Goal: Task Accomplishment & Management: Manage account settings

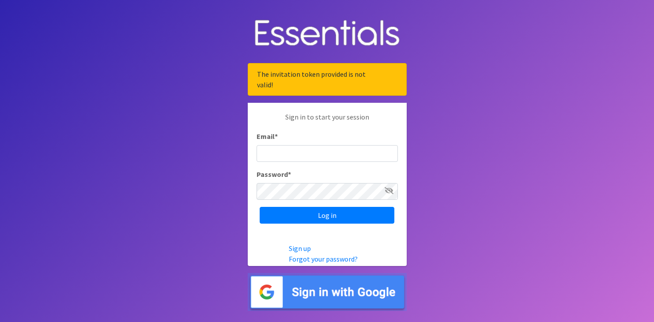
click at [338, 158] on input "Email *" at bounding box center [327, 153] width 141 height 17
click at [344, 229] on div "Sign in to start your session Email * Password * Log in" at bounding box center [327, 168] width 159 height 130
click at [344, 221] on input "Log in" at bounding box center [327, 215] width 135 height 17
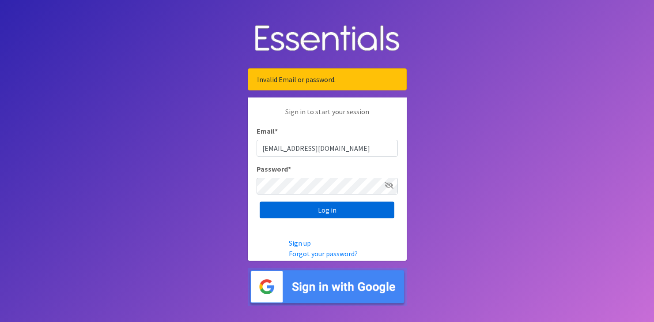
type input "[EMAIL_ADDRESS][DOMAIN_NAME]"
click at [361, 212] on input "Log in" at bounding box center [327, 210] width 135 height 17
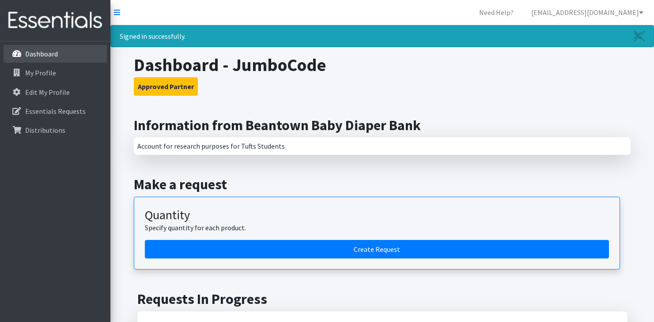
click at [67, 47] on link "Dashboard" at bounding box center [55, 54] width 103 height 18
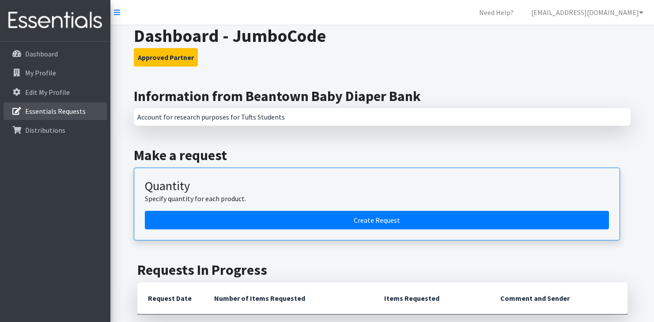
click at [88, 111] on link "Essentials Requests" at bounding box center [55, 111] width 103 height 18
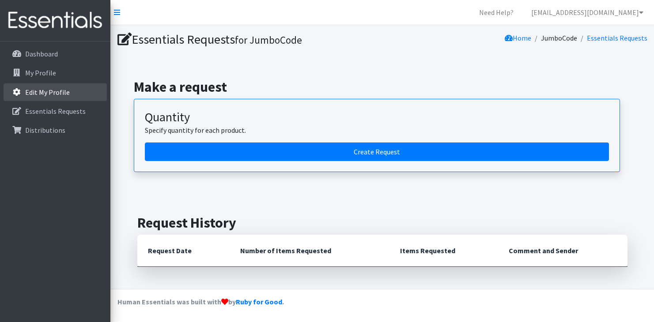
click at [90, 95] on link "Edit My Profile" at bounding box center [55, 92] width 103 height 18
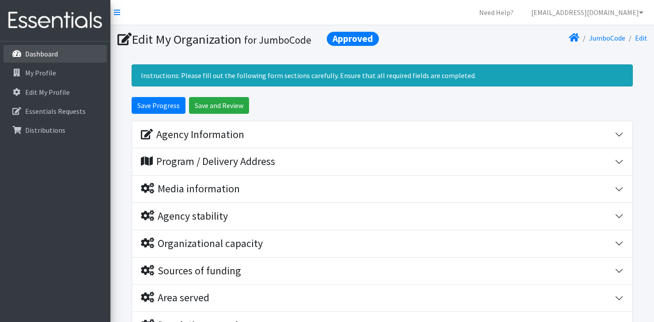
click at [80, 52] on link "Dashboard" at bounding box center [55, 54] width 103 height 18
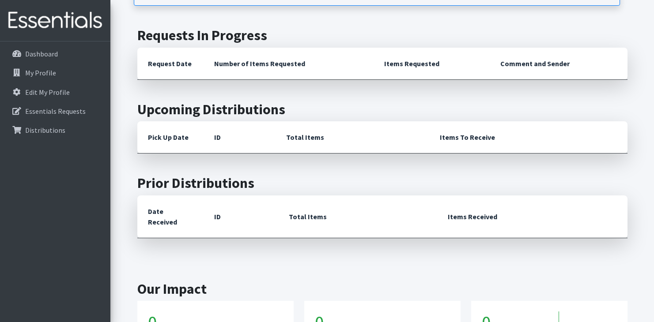
scroll to position [353, 0]
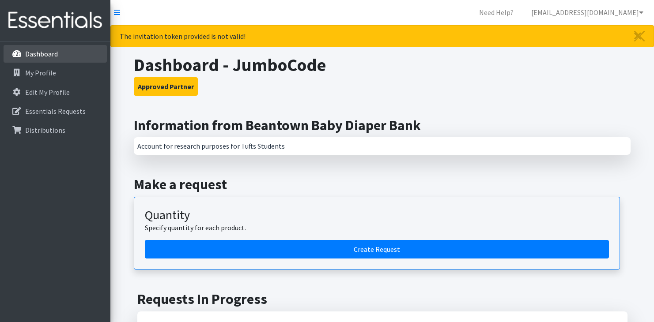
click at [87, 63] on li "Dashboard" at bounding box center [55, 54] width 103 height 19
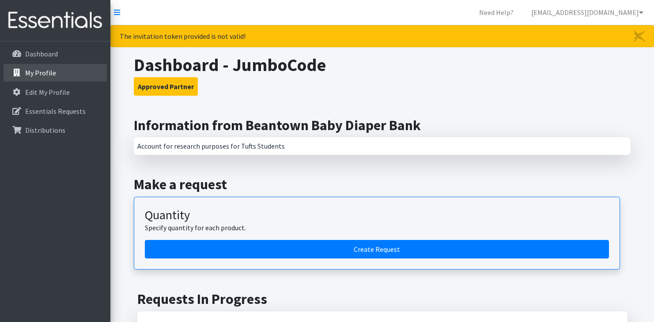
click at [89, 67] on link "My Profile" at bounding box center [55, 73] width 103 height 18
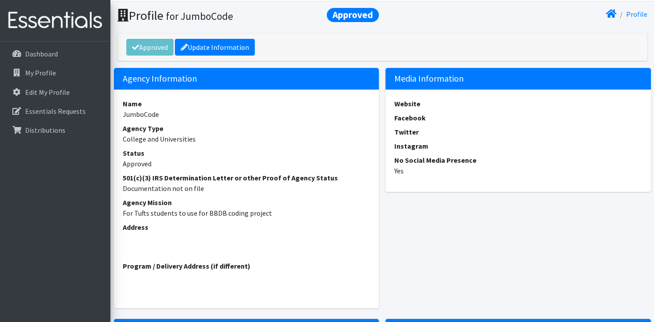
scroll to position [28, 0]
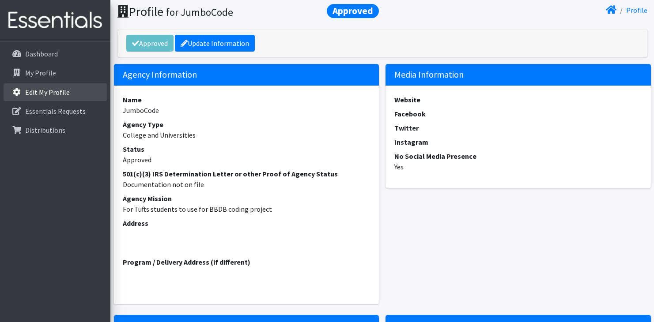
click at [89, 96] on link "Edit My Profile" at bounding box center [55, 92] width 103 height 18
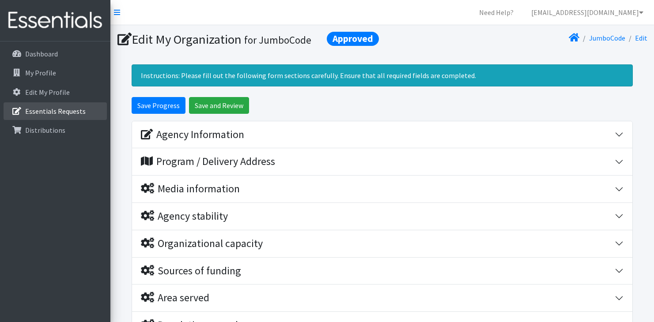
click at [53, 108] on p "Essentials Requests" at bounding box center [55, 111] width 60 height 9
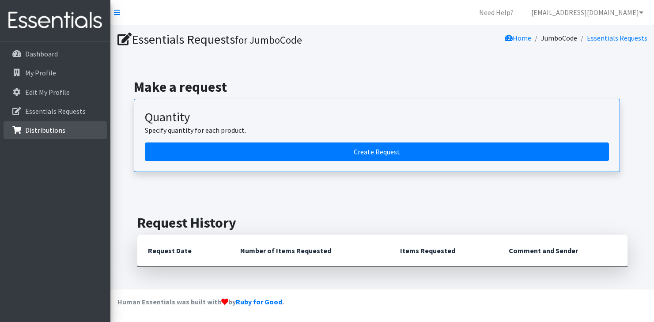
click at [67, 132] on link "Distributions" at bounding box center [55, 130] width 103 height 18
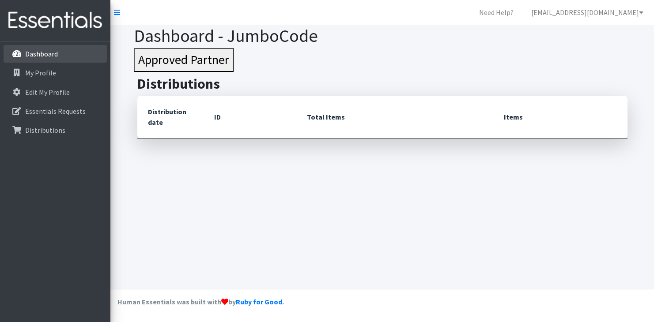
click at [82, 50] on link "Dashboard" at bounding box center [55, 54] width 103 height 18
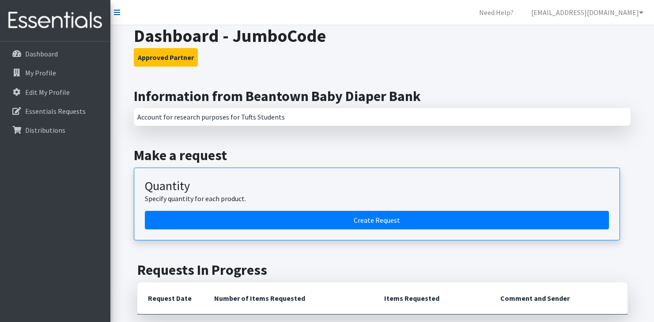
click at [119, 11] on icon at bounding box center [117, 12] width 6 height 7
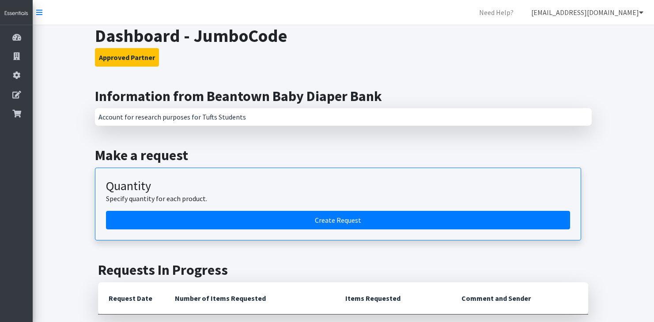
click at [602, 11] on link "[EMAIL_ADDRESS][DOMAIN_NAME]" at bounding box center [587, 13] width 126 height 18
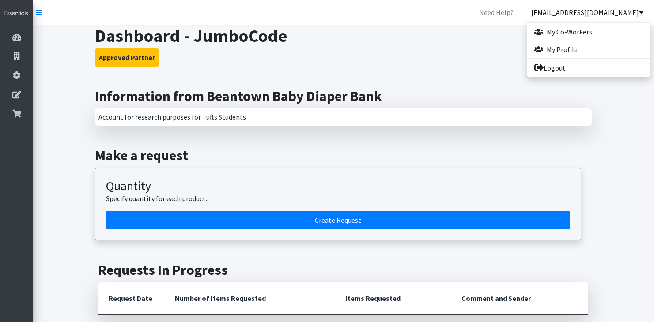
click at [335, 42] on h1 "Dashboard - JumboCode" at bounding box center [343, 35] width 497 height 21
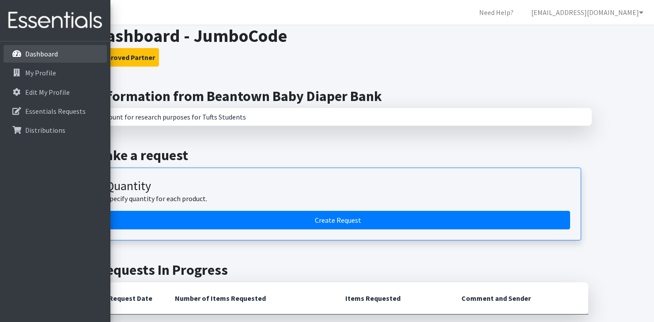
click at [23, 32] on aside "Dashboard My Profile Edit My Profile Essentials Requests Distributions" at bounding box center [55, 161] width 110 height 322
click at [25, 53] on p "Dashboard" at bounding box center [25, 54] width 0 height 11
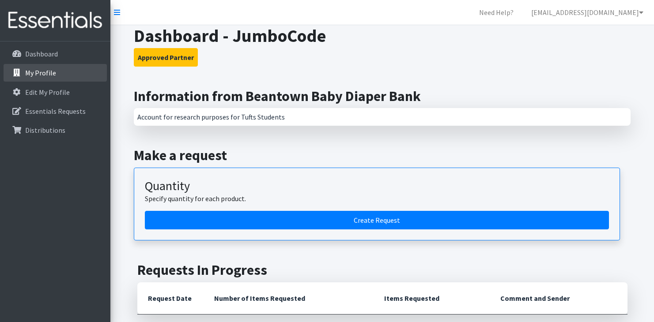
drag, startPoint x: 0, startPoint y: 0, endPoint x: 46, endPoint y: 68, distance: 82.3
click at [46, 68] on link "My Profile" at bounding box center [55, 73] width 103 height 18
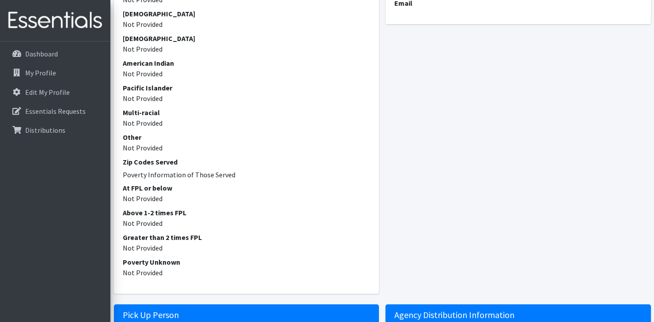
scroll to position [1072, 0]
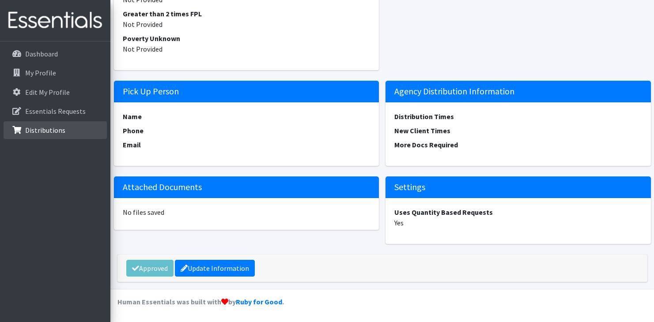
click at [60, 137] on link "Distributions" at bounding box center [55, 130] width 103 height 18
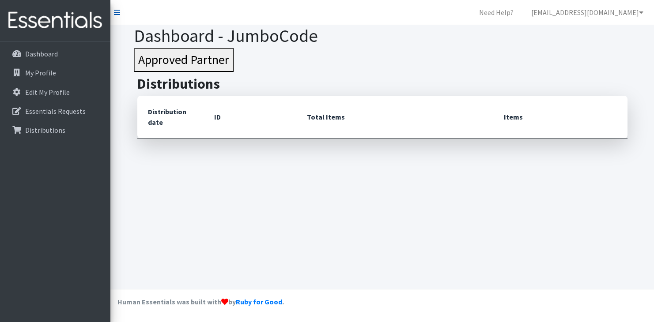
click at [114, 15] on icon at bounding box center [117, 12] width 6 height 7
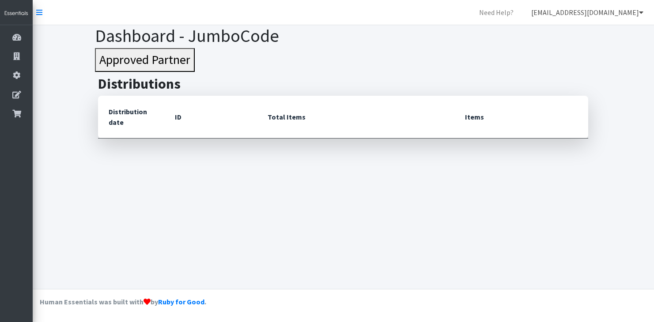
click at [634, 11] on link "[EMAIL_ADDRESS][DOMAIN_NAME]" at bounding box center [587, 13] width 126 height 18
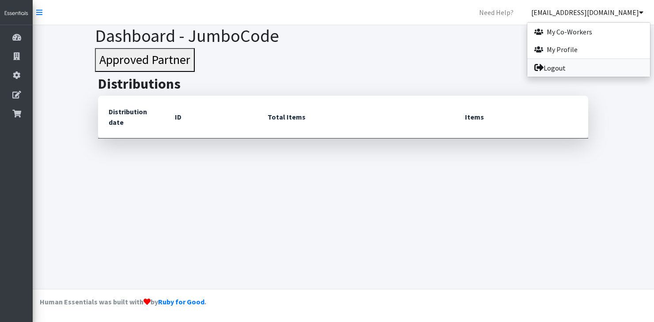
click at [615, 75] on link "Logout" at bounding box center [588, 68] width 123 height 18
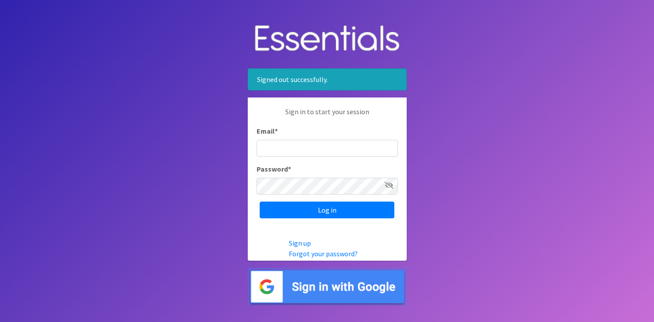
type input "[EMAIL_ADDRESS][DOMAIN_NAME]"
click at [367, 145] on input "[EMAIL_ADDRESS][DOMAIN_NAME]" at bounding box center [327, 148] width 141 height 17
drag, startPoint x: 367, startPoint y: 145, endPoint x: 275, endPoint y: 144, distance: 91.4
click at [276, 145] on input "[EMAIL_ADDRESS][DOMAIN_NAME]" at bounding box center [327, 148] width 141 height 17
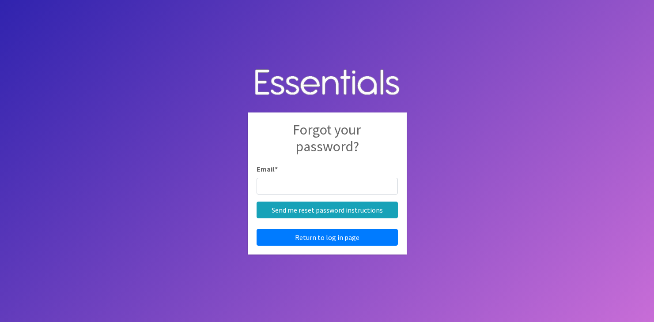
click at [416, 185] on body "Forgot your password? Email * Send me reset password instructions Return to log…" at bounding box center [327, 161] width 654 height 322
click at [383, 231] on link "Return to log in page" at bounding box center [327, 237] width 141 height 17
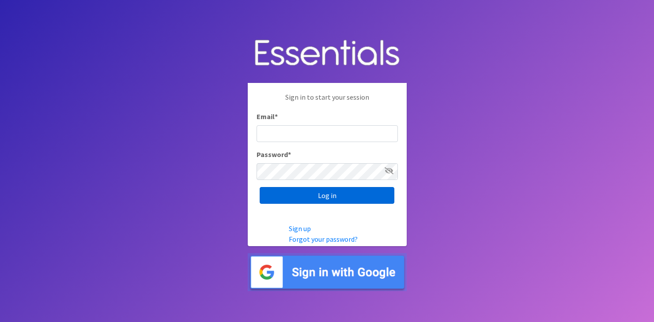
type input "[EMAIL_ADDRESS][DOMAIN_NAME]"
click at [378, 196] on input "Log in" at bounding box center [327, 195] width 135 height 17
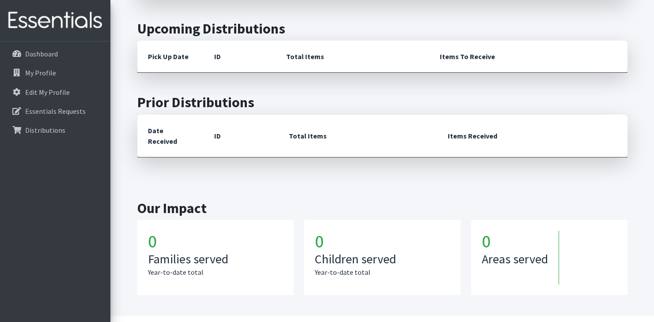
scroll to position [382, 0]
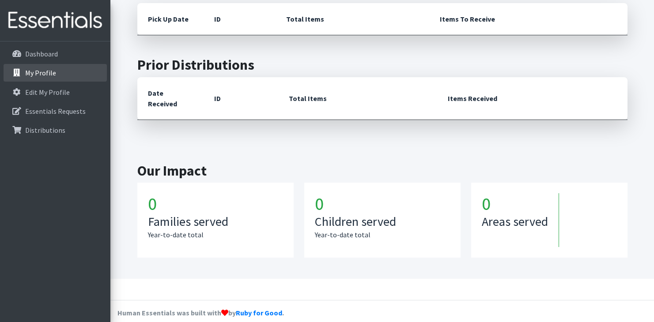
click at [57, 64] on li "My Profile" at bounding box center [55, 73] width 103 height 19
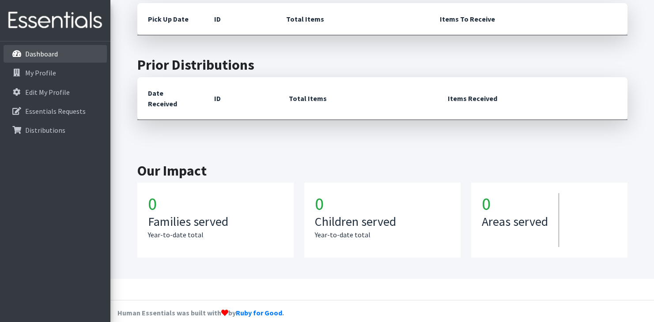
click at [61, 56] on link "Dashboard" at bounding box center [55, 54] width 103 height 18
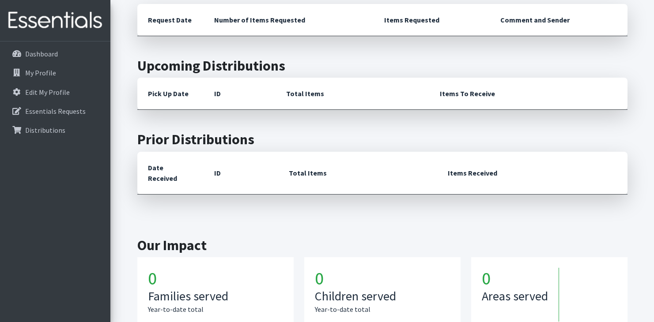
scroll to position [353, 0]
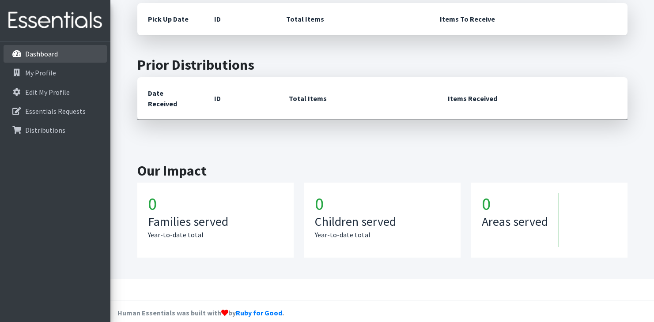
click at [66, 60] on link "Dashboard" at bounding box center [55, 54] width 103 height 18
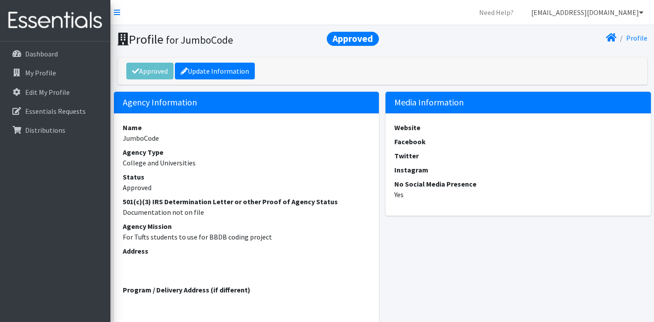
click at [600, 10] on link "[EMAIL_ADDRESS][DOMAIN_NAME]" at bounding box center [587, 13] width 126 height 18
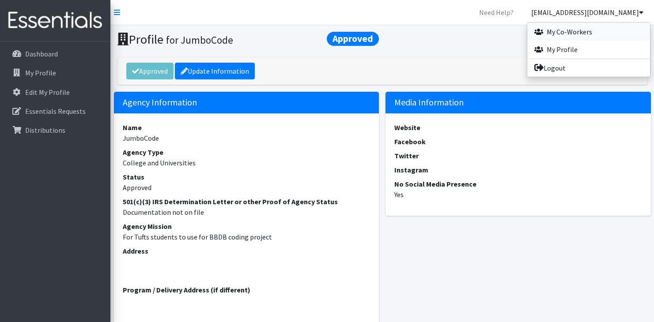
click at [586, 28] on link "My Co-Workers" at bounding box center [588, 32] width 123 height 18
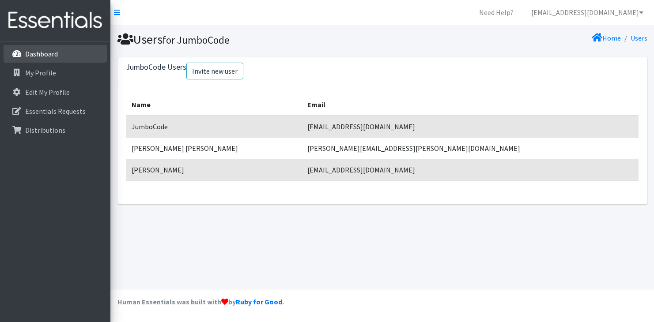
click at [40, 53] on p "Dashboard" at bounding box center [41, 53] width 33 height 9
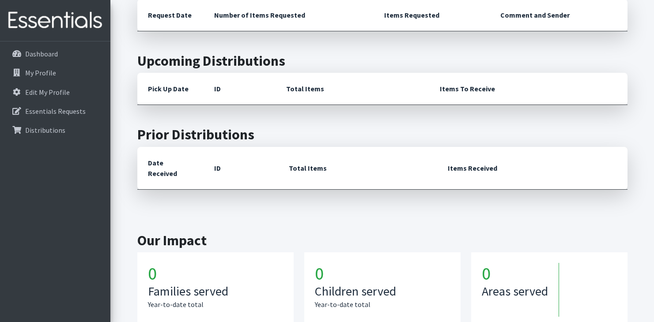
scroll to position [353, 0]
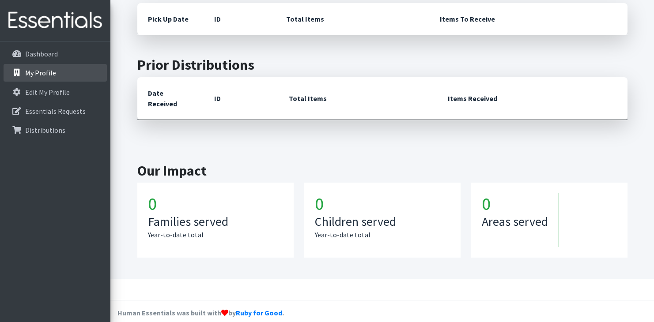
click at [45, 69] on p "My Profile" at bounding box center [40, 72] width 31 height 9
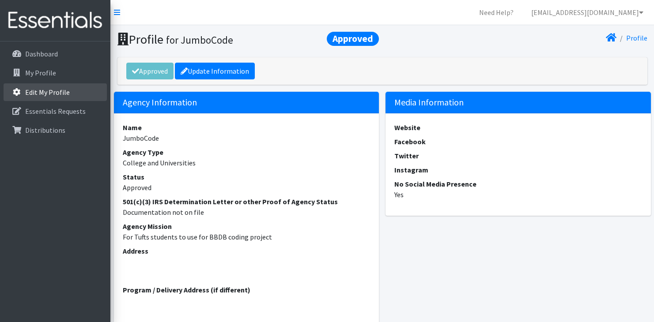
click at [63, 94] on p "Edit My Profile" at bounding box center [47, 92] width 45 height 9
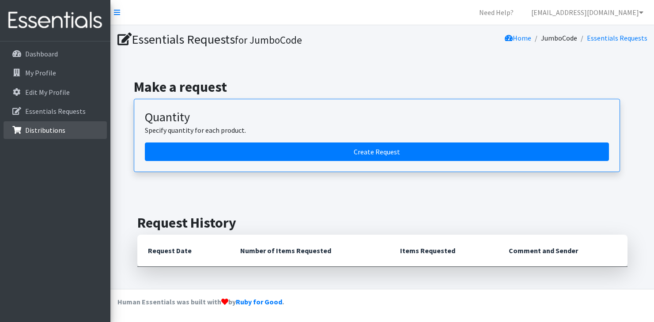
click at [70, 123] on link "Distributions" at bounding box center [55, 130] width 103 height 18
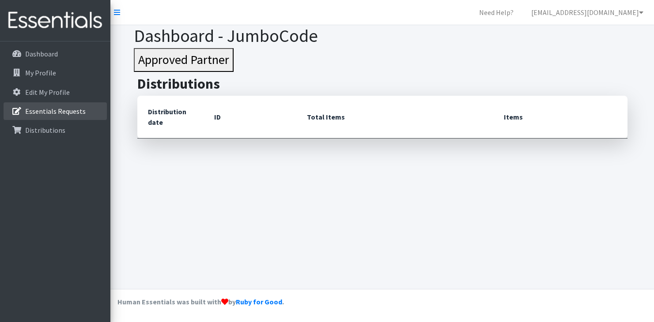
click at [70, 106] on link "Essentials Requests" at bounding box center [55, 111] width 103 height 18
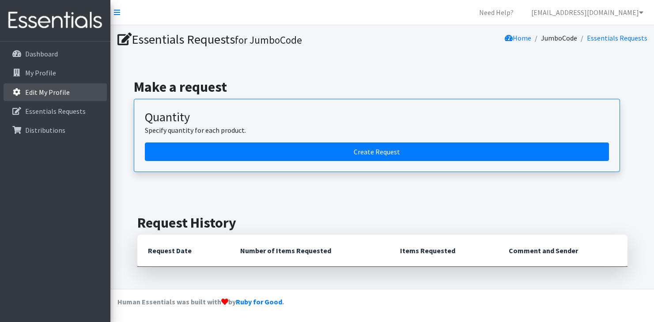
click at [70, 90] on link "Edit My Profile" at bounding box center [55, 92] width 103 height 18
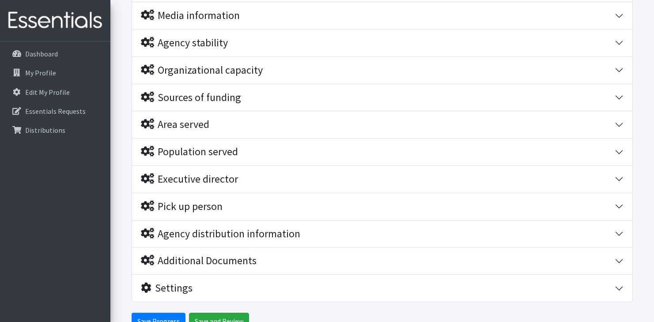
scroll to position [221, 0]
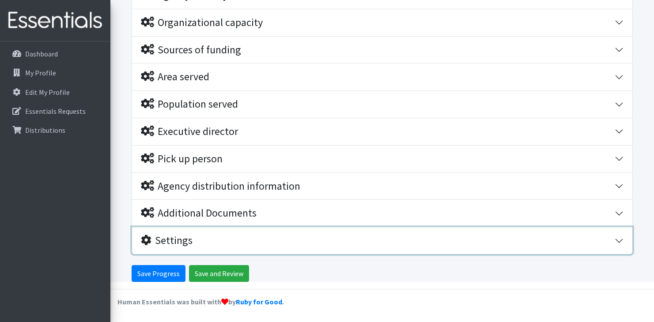
click at [190, 235] on div "Settings" at bounding box center [167, 240] width 52 height 13
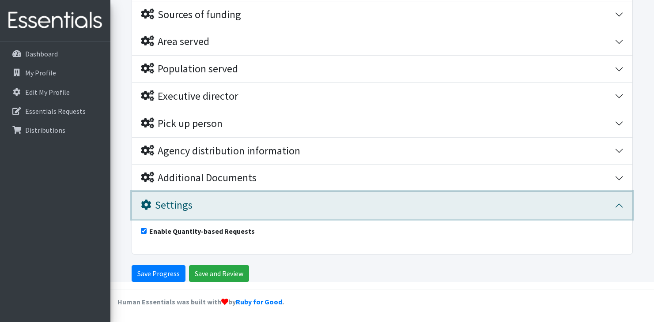
click at [194, 208] on div "Settings" at bounding box center [378, 205] width 474 height 13
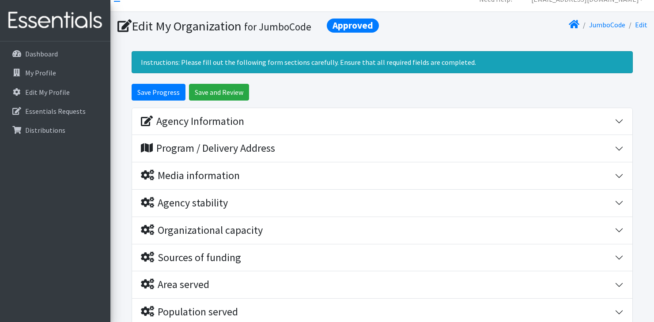
scroll to position [0, 0]
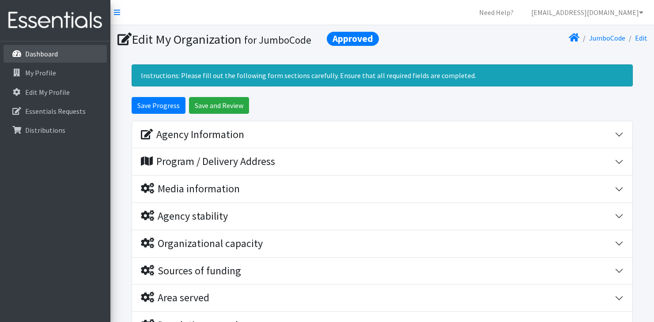
click at [73, 57] on link "Dashboard" at bounding box center [55, 54] width 103 height 18
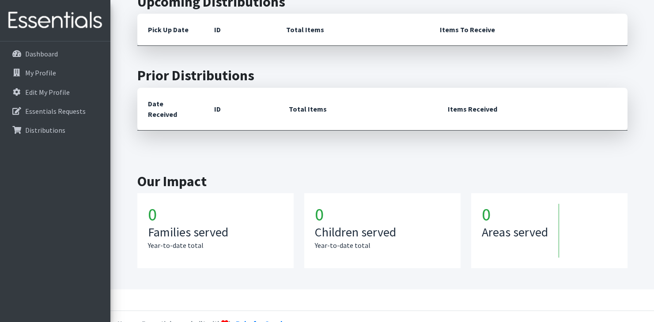
scroll to position [353, 0]
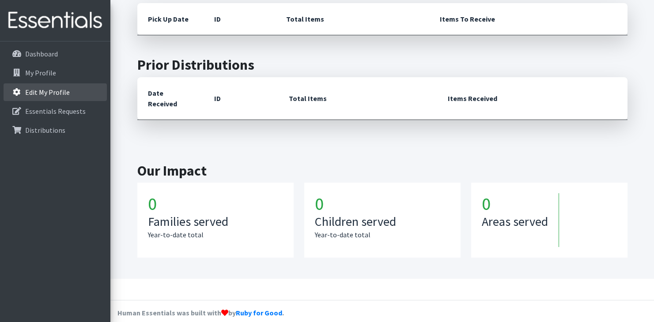
click at [84, 84] on link "Edit My Profile" at bounding box center [55, 92] width 103 height 18
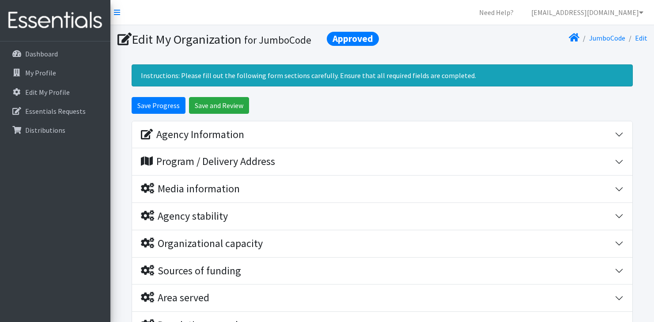
scroll to position [0, 0]
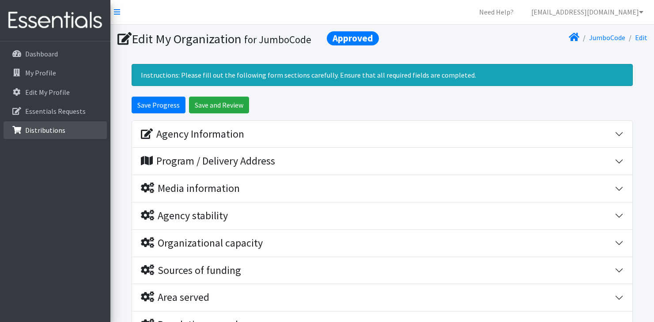
click at [75, 126] on link "Distributions" at bounding box center [55, 130] width 103 height 18
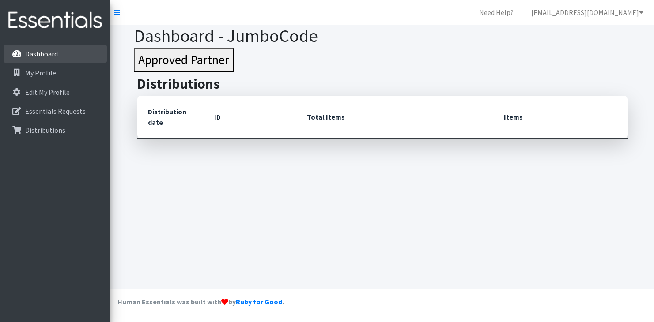
click at [53, 58] on p "Dashboard" at bounding box center [41, 53] width 33 height 9
